Goal: Task Accomplishment & Management: Use online tool/utility

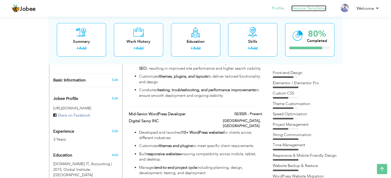
click at [309, 7] on link "Resume Templates" at bounding box center [308, 8] width 35 height 6
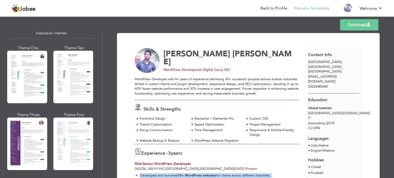
scroll to position [407, 0]
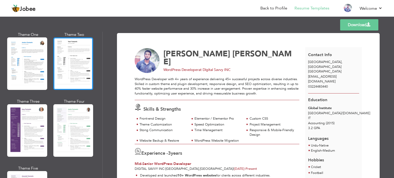
click at [77, 62] on div at bounding box center [73, 63] width 40 height 53
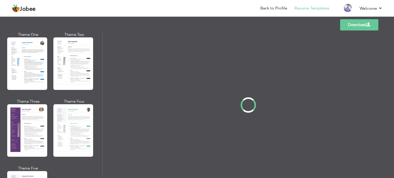
click at [250, 75] on div at bounding box center [249, 105] width 292 height 147
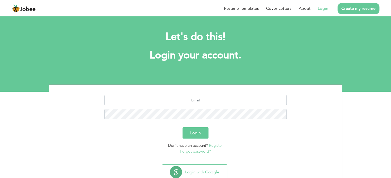
scroll to position [16, 0]
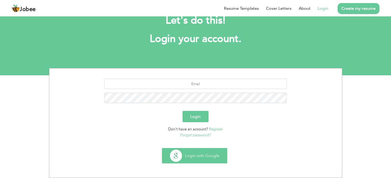
click at [196, 152] on button "Login with Google" at bounding box center [194, 156] width 65 height 15
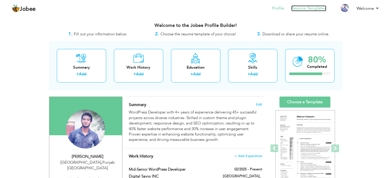
click at [309, 8] on link "Resume Templates" at bounding box center [308, 8] width 35 height 6
